Goal: Information Seeking & Learning: Learn about a topic

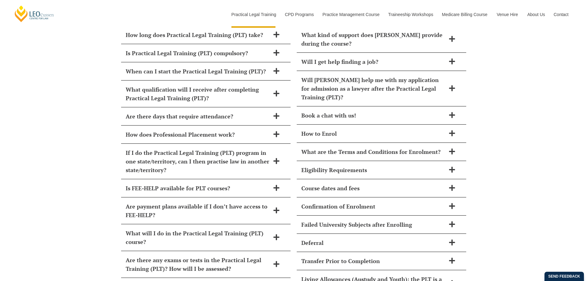
scroll to position [2656, 0]
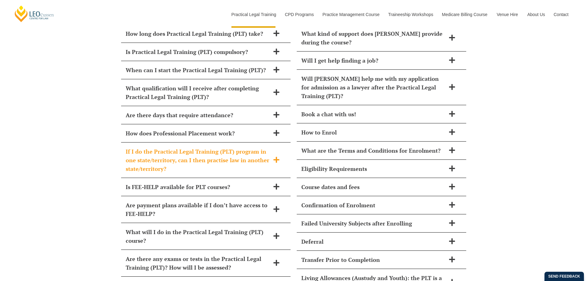
click at [185, 147] on span "If I do the Practical Legal Training (PLT) program in one state/territory, can …" at bounding box center [198, 160] width 144 height 26
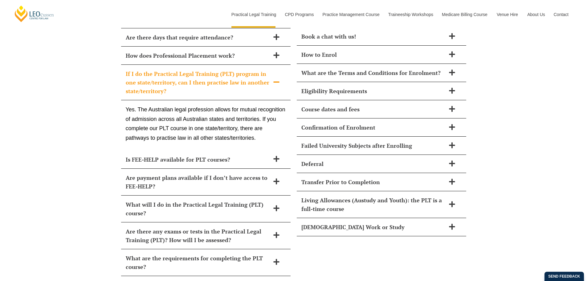
scroll to position [2749, 0]
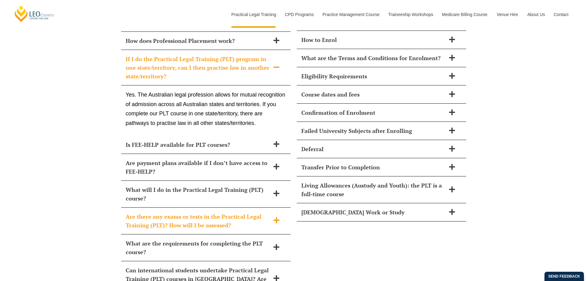
click at [147, 212] on span "Are there any exams or tests in the Practical Legal Training (PLT)? How will I …" at bounding box center [198, 220] width 144 height 17
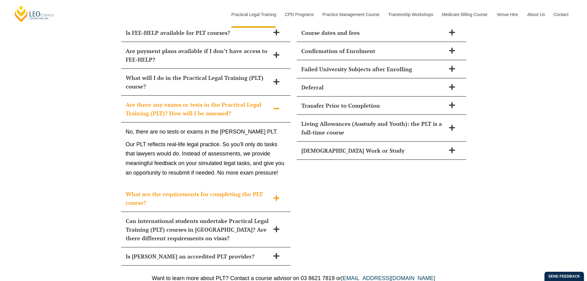
click at [142, 190] on span "What are the requirements for completing the PLT course?" at bounding box center [198, 198] width 144 height 17
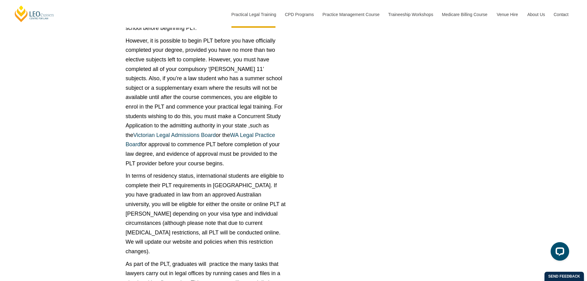
scroll to position [3026, 0]
